Goal: Transaction & Acquisition: Purchase product/service

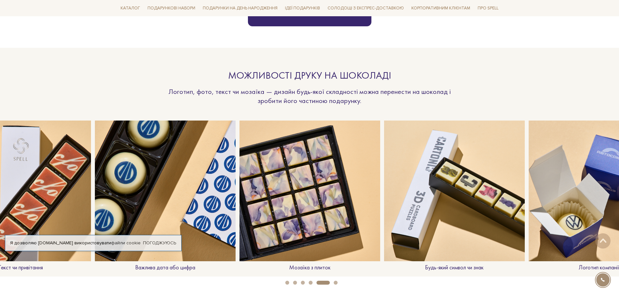
scroll to position [520, 0]
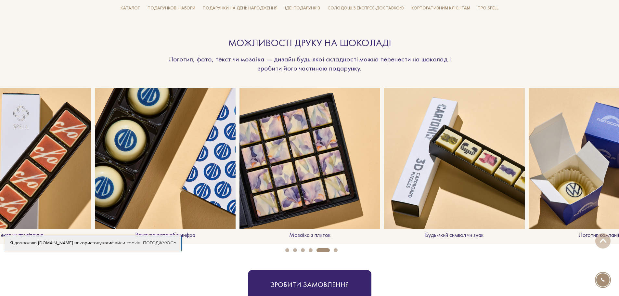
click at [577, 236] on p "Логотип компанії" at bounding box center [599, 235] width 141 height 7
click at [570, 209] on img at bounding box center [599, 158] width 141 height 141
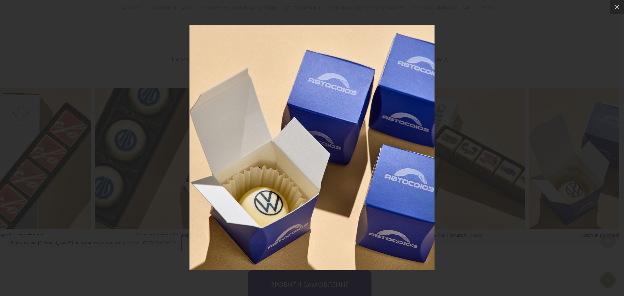
click at [590, 132] on div at bounding box center [312, 148] width 624 height 296
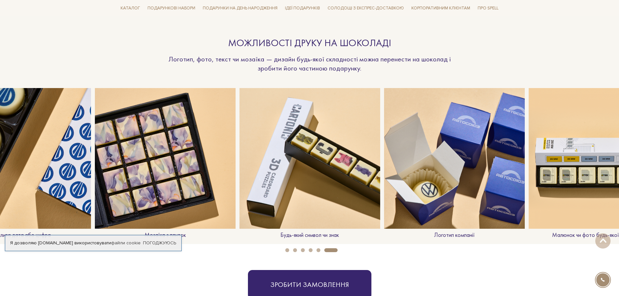
click at [577, 154] on img at bounding box center [599, 158] width 141 height 141
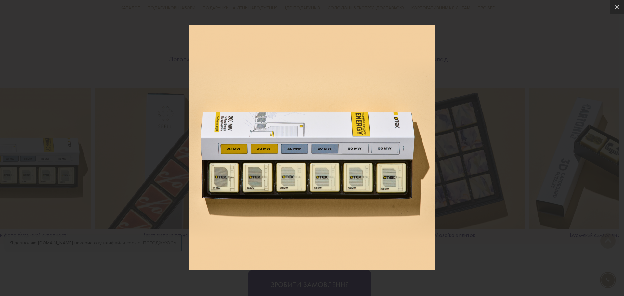
click at [448, 155] on div at bounding box center [312, 148] width 624 height 296
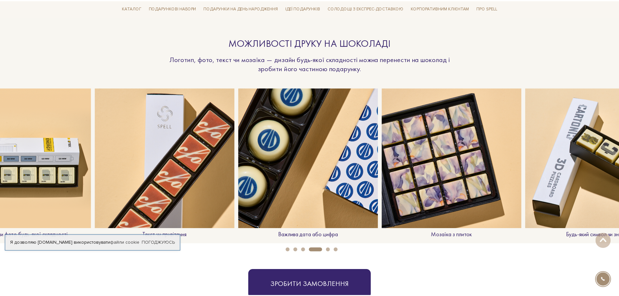
scroll to position [0, 579]
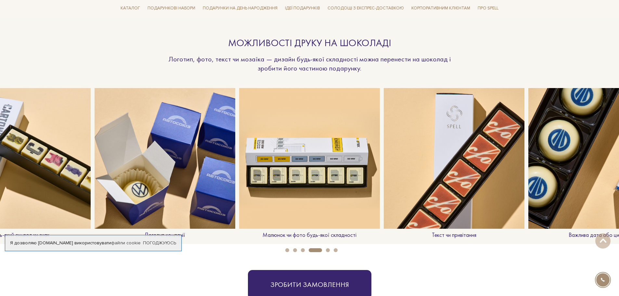
click at [573, 174] on img at bounding box center [599, 158] width 141 height 141
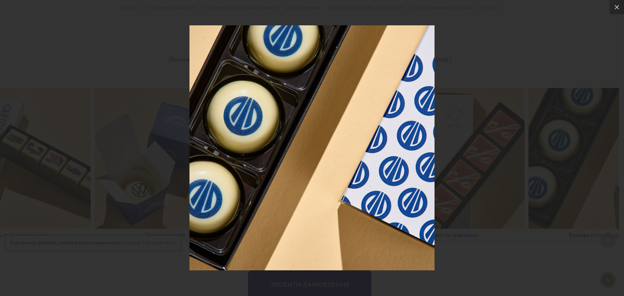
click at [580, 160] on div at bounding box center [312, 148] width 624 height 296
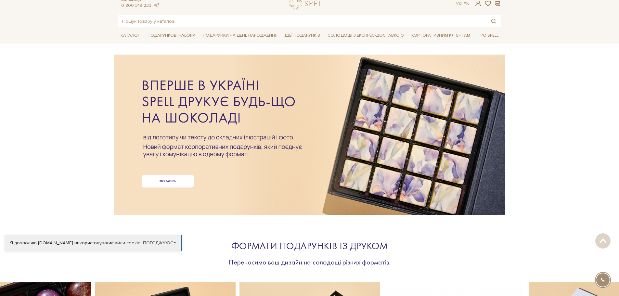
scroll to position [0, 0]
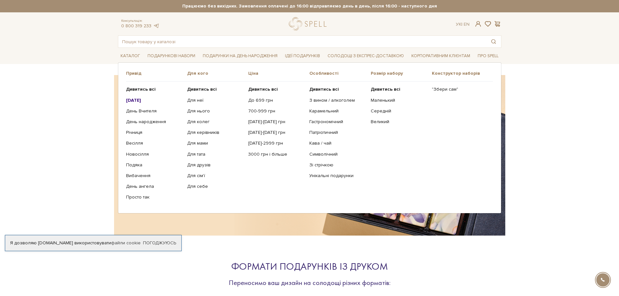
click at [140, 99] on b "[DATE]" at bounding box center [133, 101] width 15 height 6
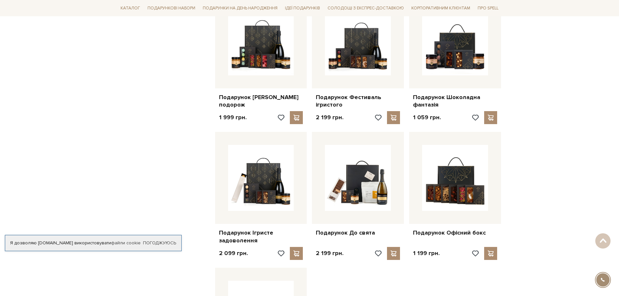
scroll to position [520, 0]
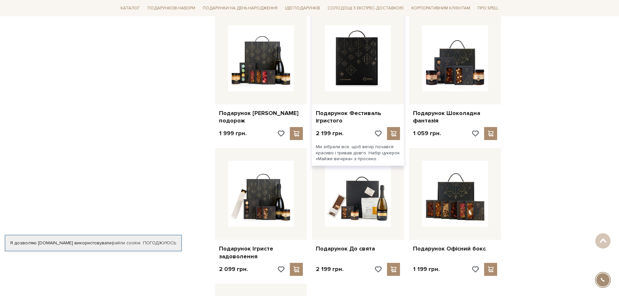
click at [359, 57] on img at bounding box center [358, 58] width 66 height 66
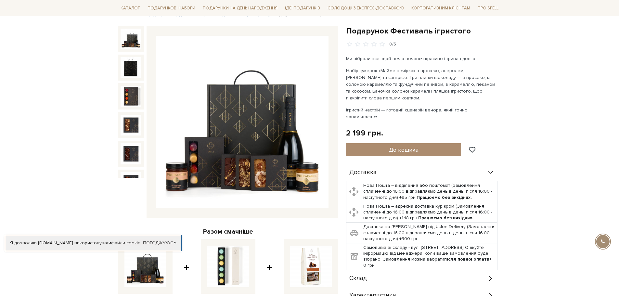
scroll to position [65, 0]
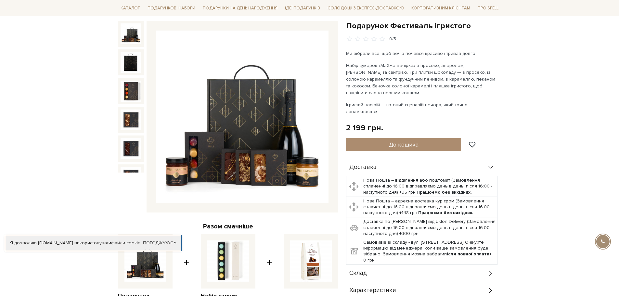
click at [291, 160] on img at bounding box center [242, 117] width 172 height 172
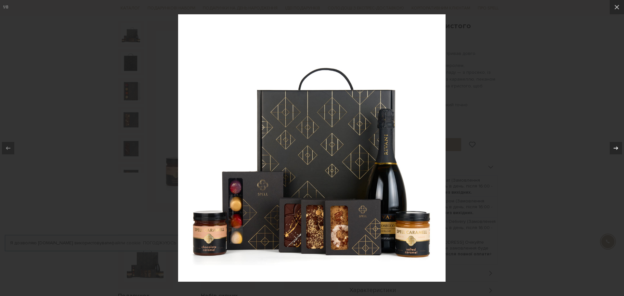
click at [616, 149] on icon at bounding box center [616, 148] width 8 height 8
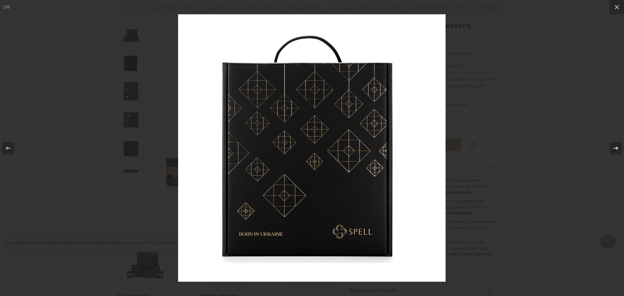
click at [616, 149] on icon at bounding box center [616, 148] width 8 height 8
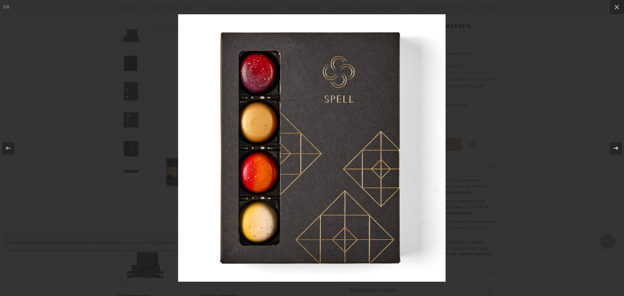
click at [616, 149] on icon at bounding box center [616, 148] width 8 height 8
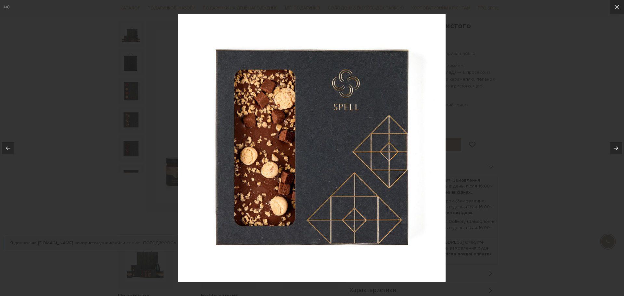
click at [616, 149] on icon at bounding box center [616, 148] width 8 height 8
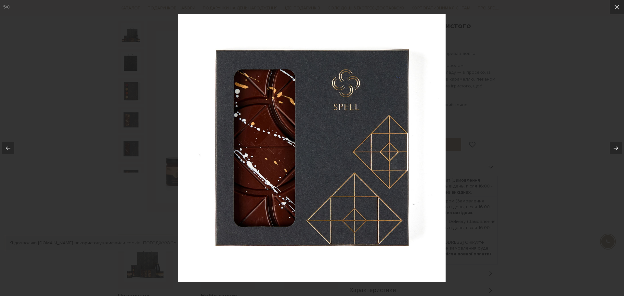
click at [616, 149] on icon at bounding box center [616, 148] width 8 height 8
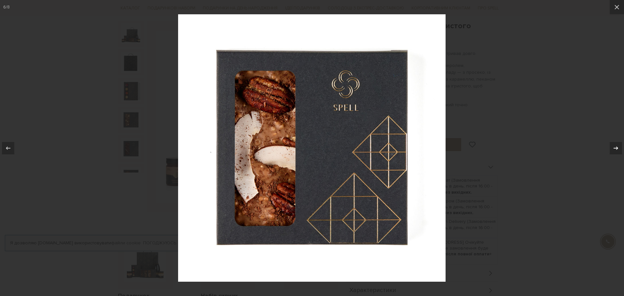
click at [616, 149] on icon at bounding box center [616, 148] width 8 height 8
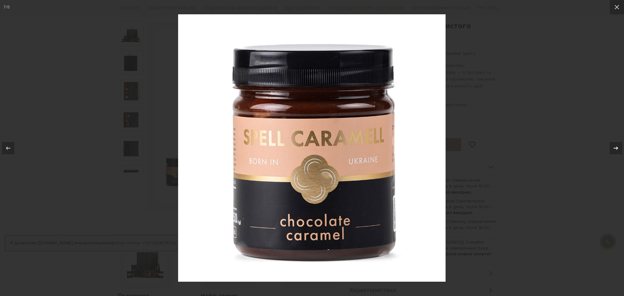
click at [616, 149] on icon at bounding box center [616, 148] width 8 height 8
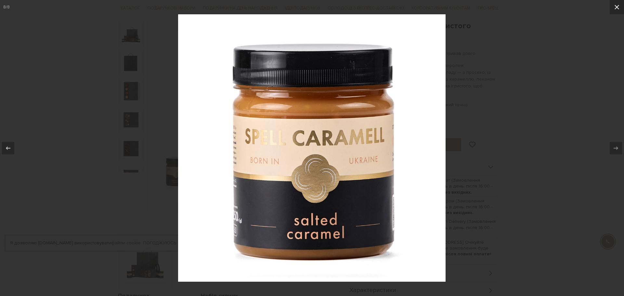
click at [613, 9] on button at bounding box center [617, 7] width 14 height 14
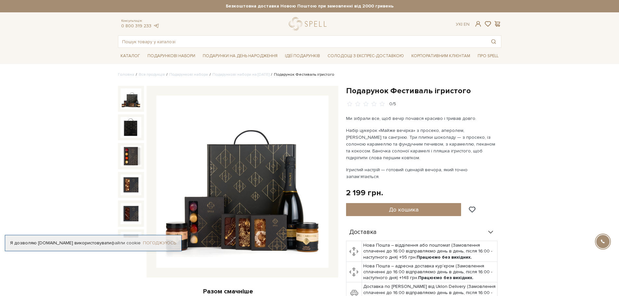
click at [153, 245] on link "Погоджуюсь" at bounding box center [159, 243] width 33 height 6
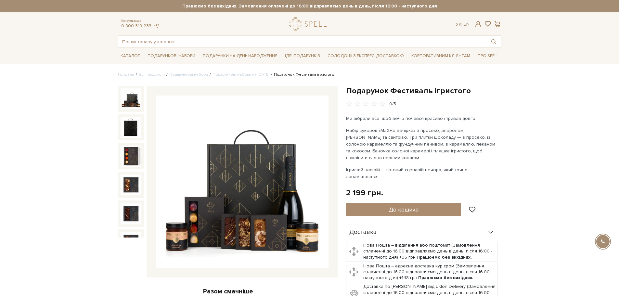
click at [136, 100] on img at bounding box center [131, 98] width 21 height 21
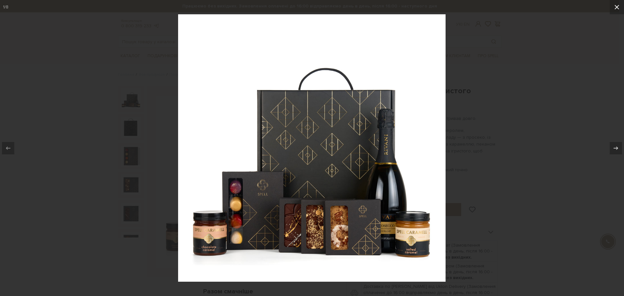
click at [619, 7] on button at bounding box center [617, 7] width 14 height 14
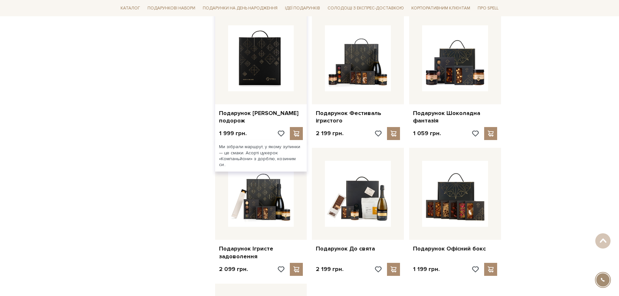
click at [282, 58] on img at bounding box center [261, 58] width 66 height 66
